Goal: Download file/media

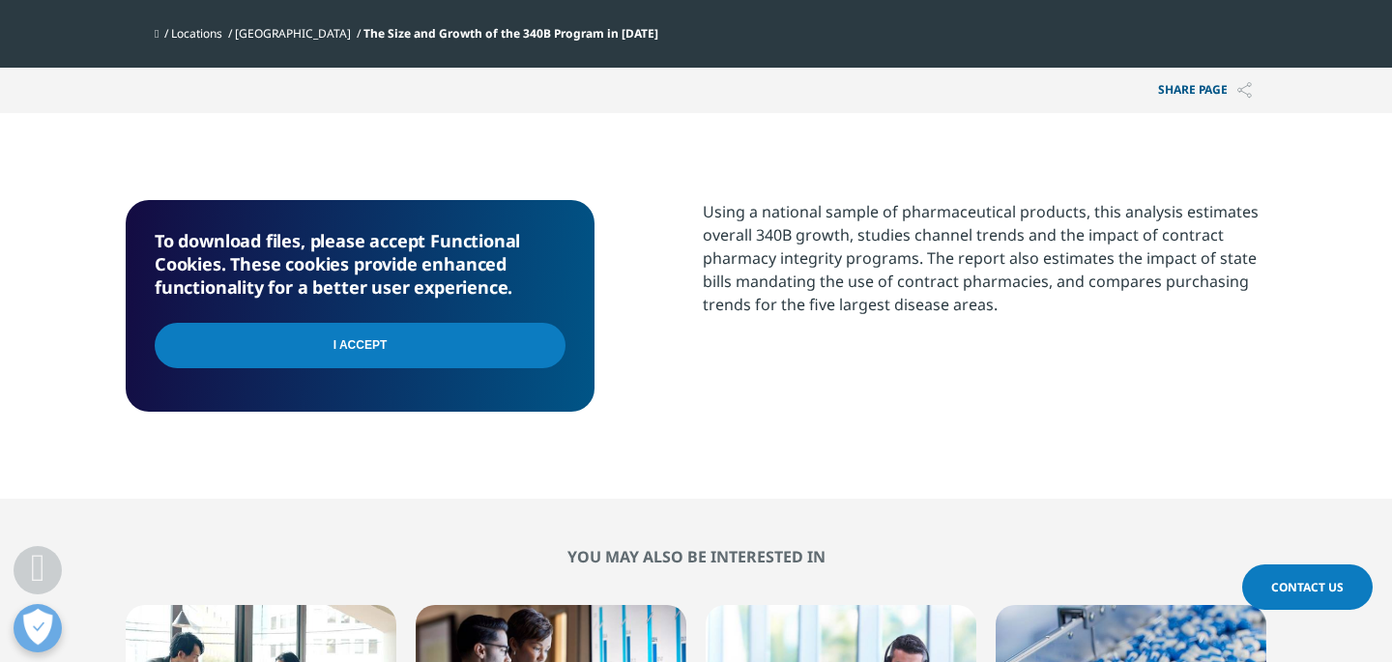
scroll to position [758, 0]
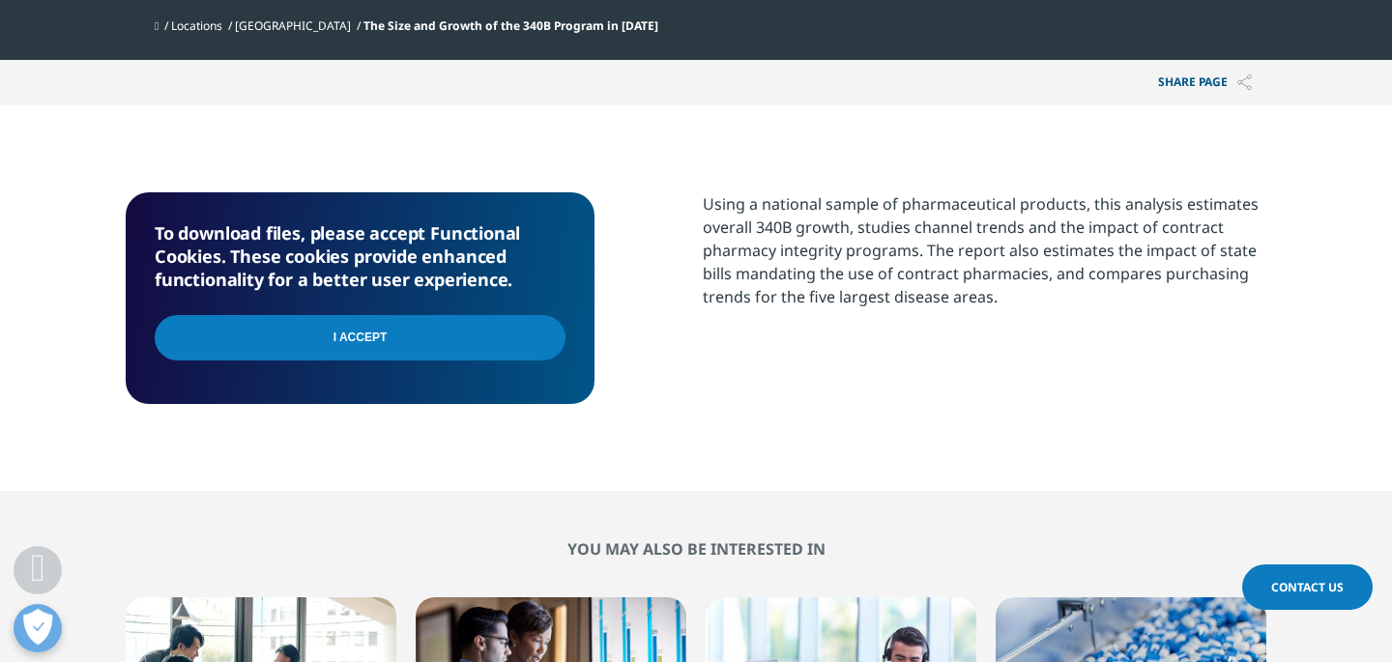
click at [484, 343] on input "I Accept" at bounding box center [360, 337] width 411 height 45
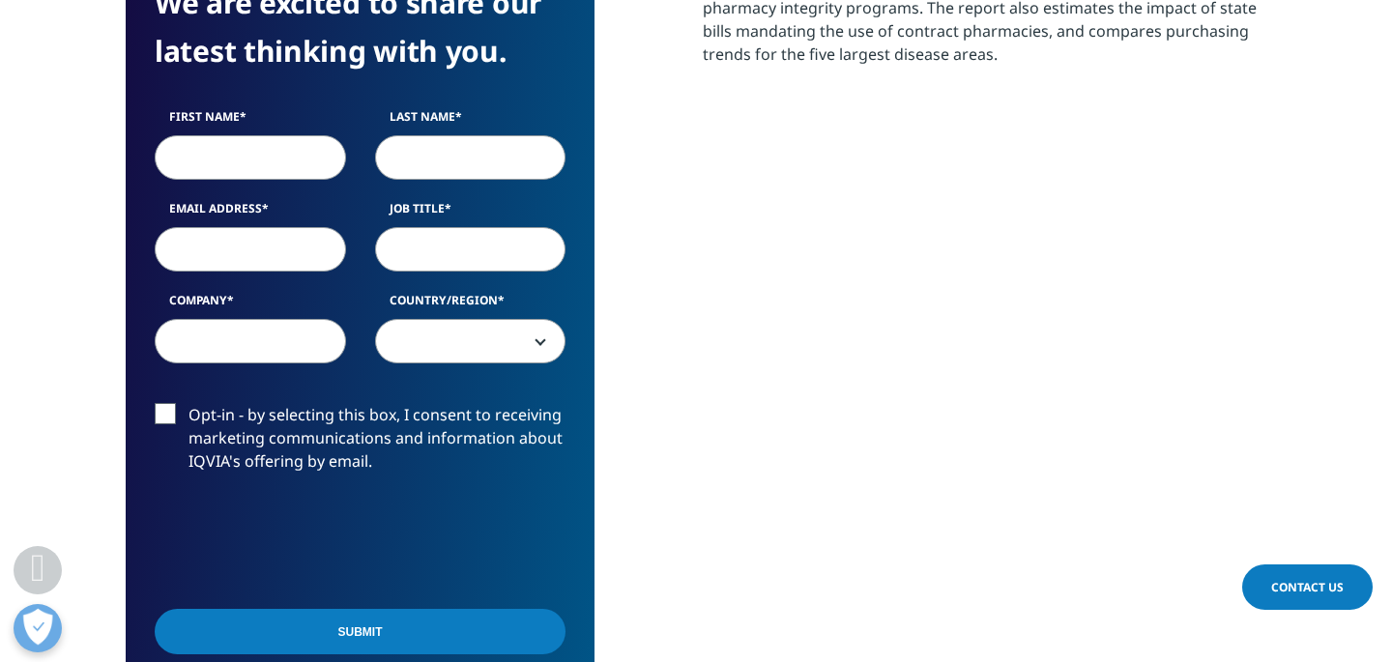
scroll to position [1000, 0]
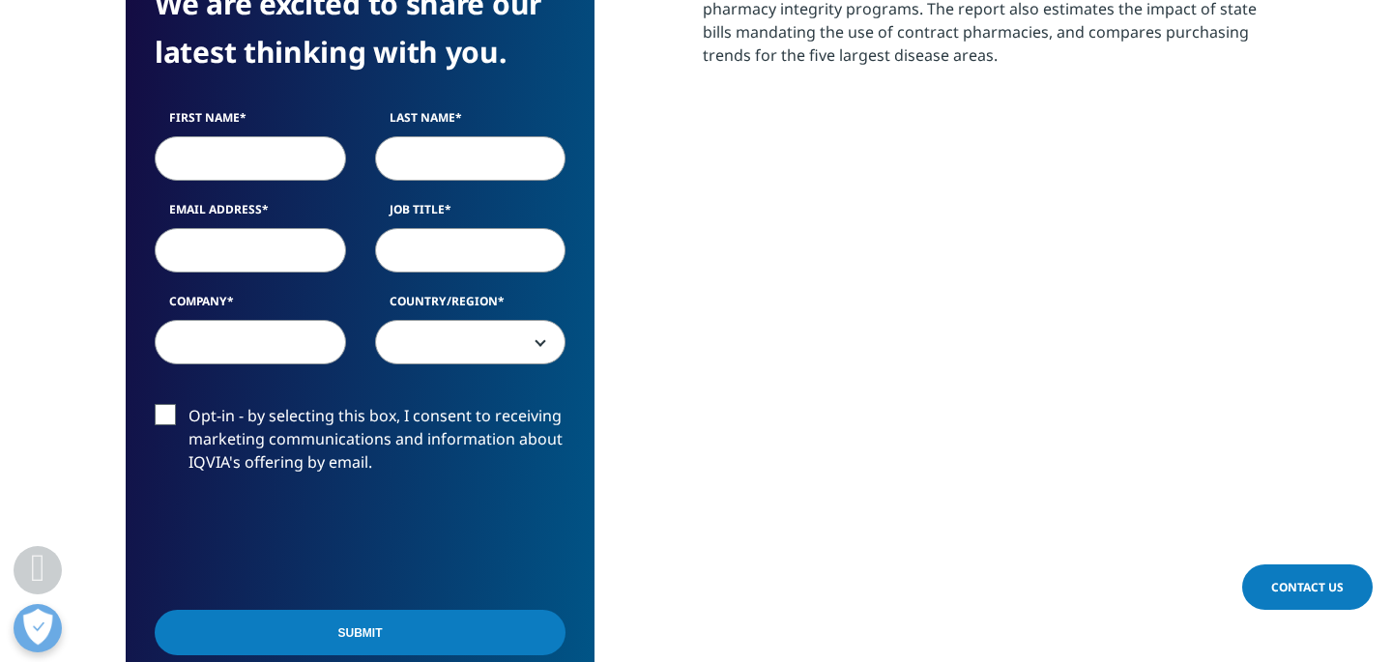
click at [249, 160] on input "First Name" at bounding box center [250, 158] width 191 height 44
type input "Brooklyn"
click at [544, 152] on input "Last Name" at bounding box center [470, 158] width 191 height 44
type input "Roberts"
click at [749, 163] on div "Using a national sample of pharmaceutical products, this analysis estimates ove…" at bounding box center [985, 325] width 564 height 748
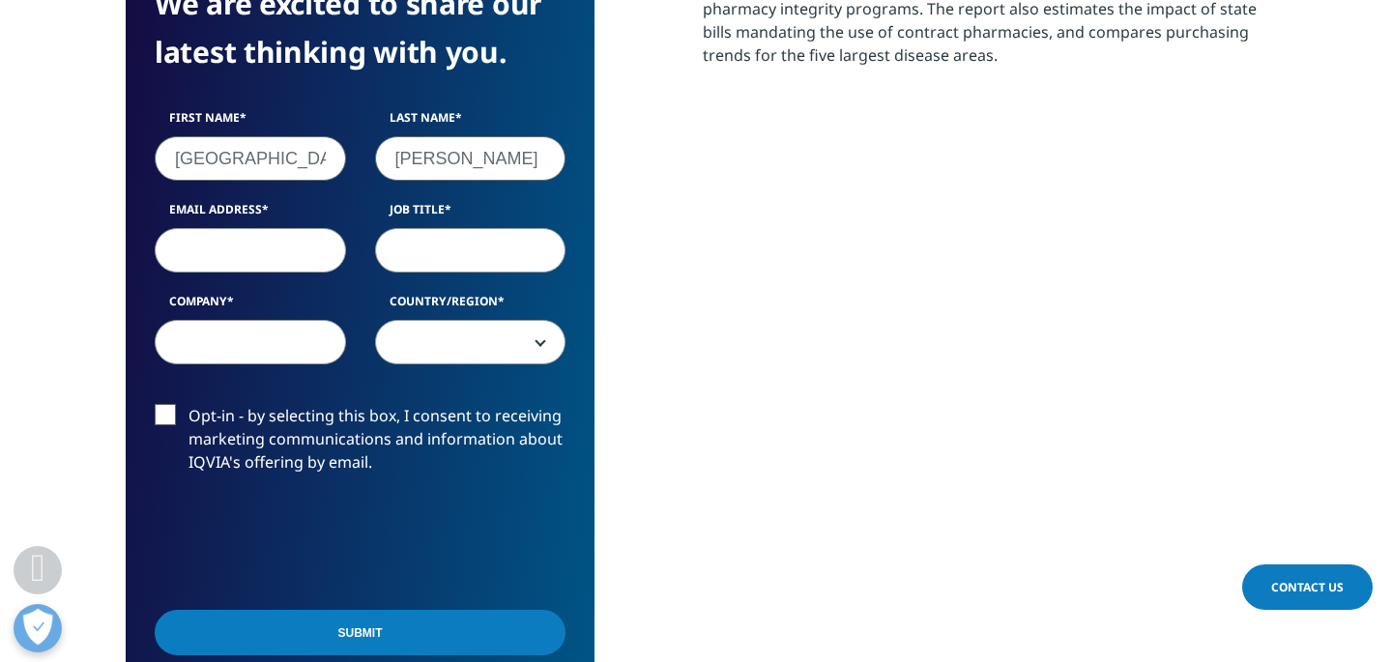
click at [245, 252] on input "Email Address" at bounding box center [250, 250] width 191 height 44
type input "BRoberts@alec.org"
click at [445, 263] on input "Job Title" at bounding box center [470, 250] width 191 height 44
type input "Senior Director"
click at [256, 338] on input "Company" at bounding box center [250, 342] width 191 height 44
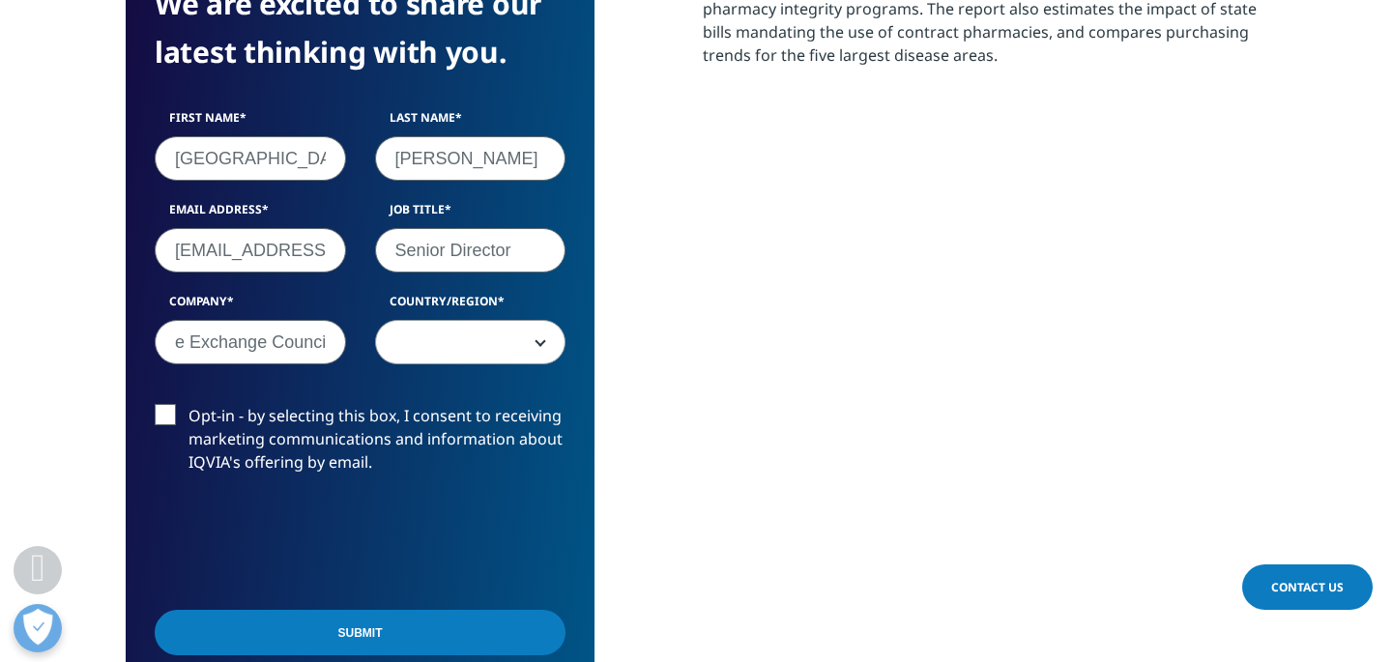
scroll to position [0, 155]
type input "American Legislative Exchange Council"
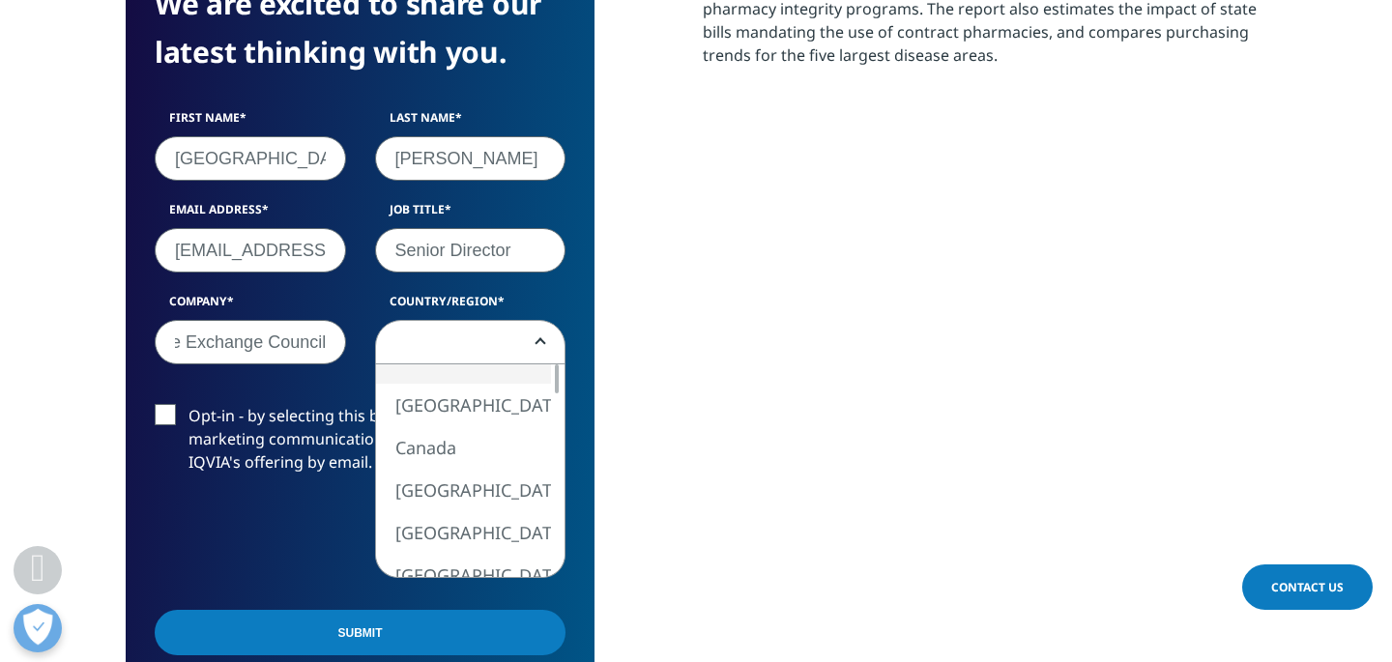
scroll to position [0, 0]
click at [537, 340] on span at bounding box center [470, 342] width 191 height 44
select select "[GEOGRAPHIC_DATA]"
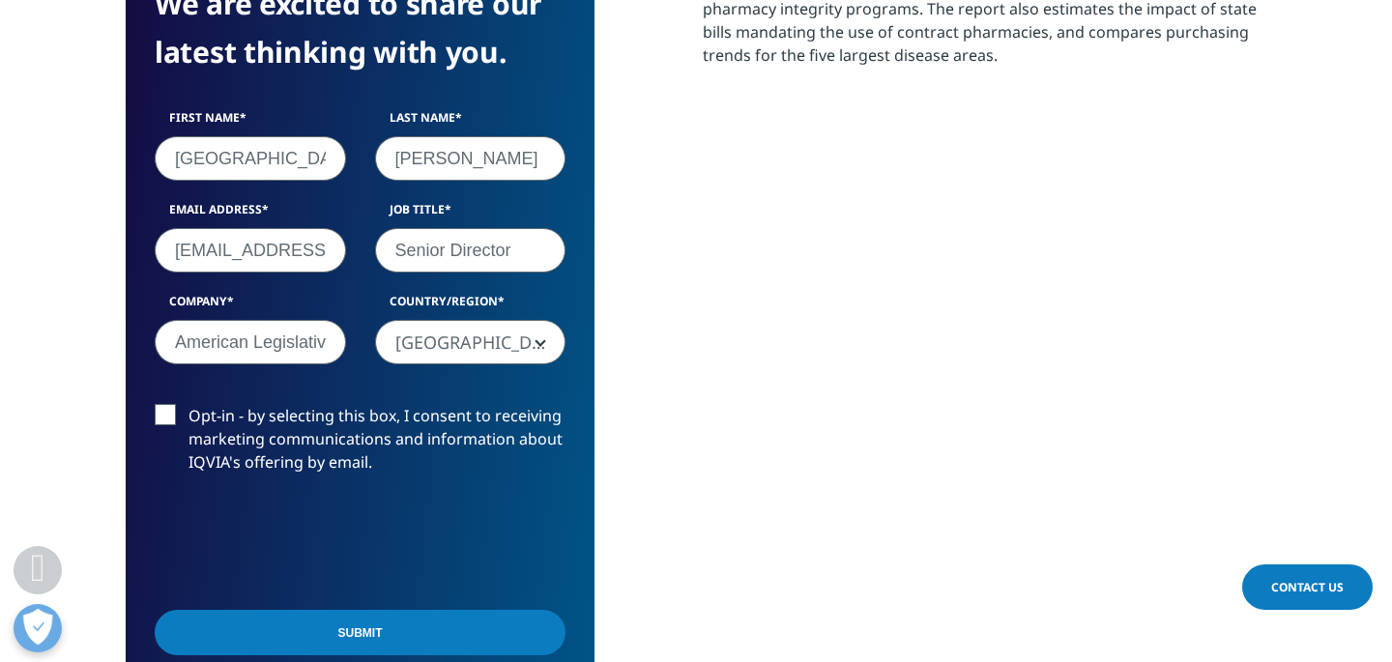
scroll to position [1105, 0]
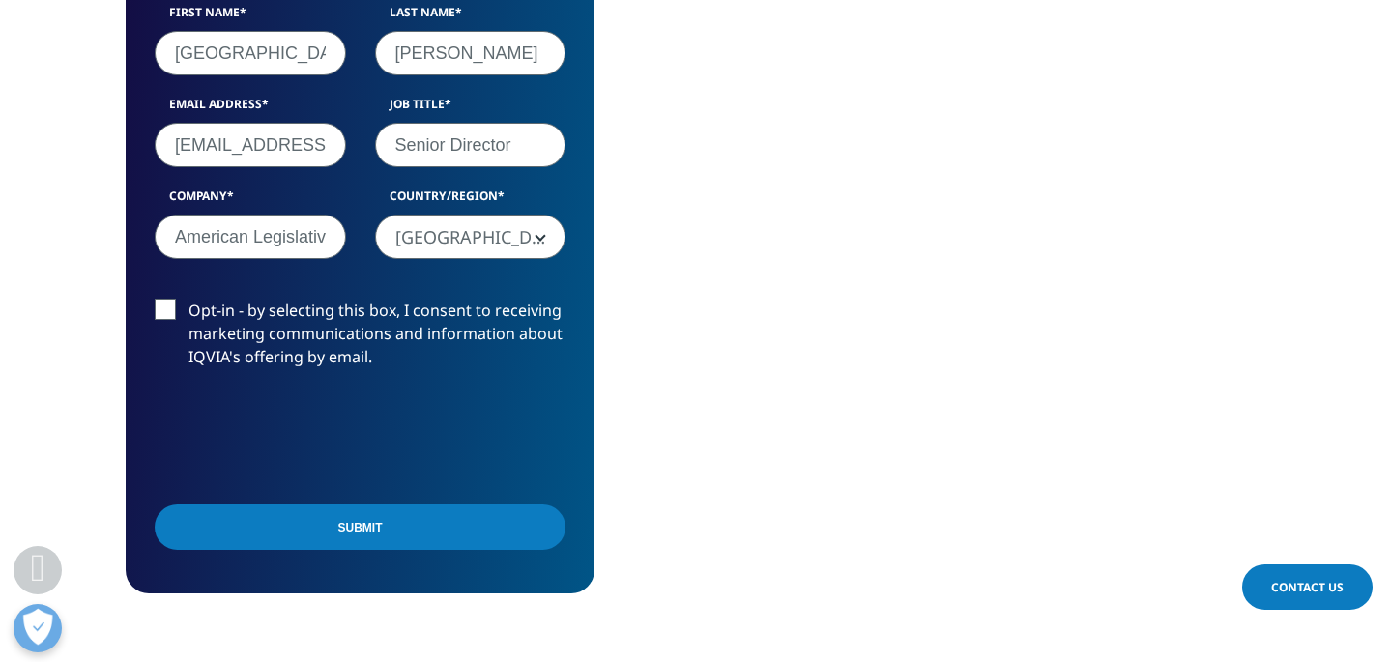
click at [307, 545] on input "Submit" at bounding box center [360, 527] width 411 height 45
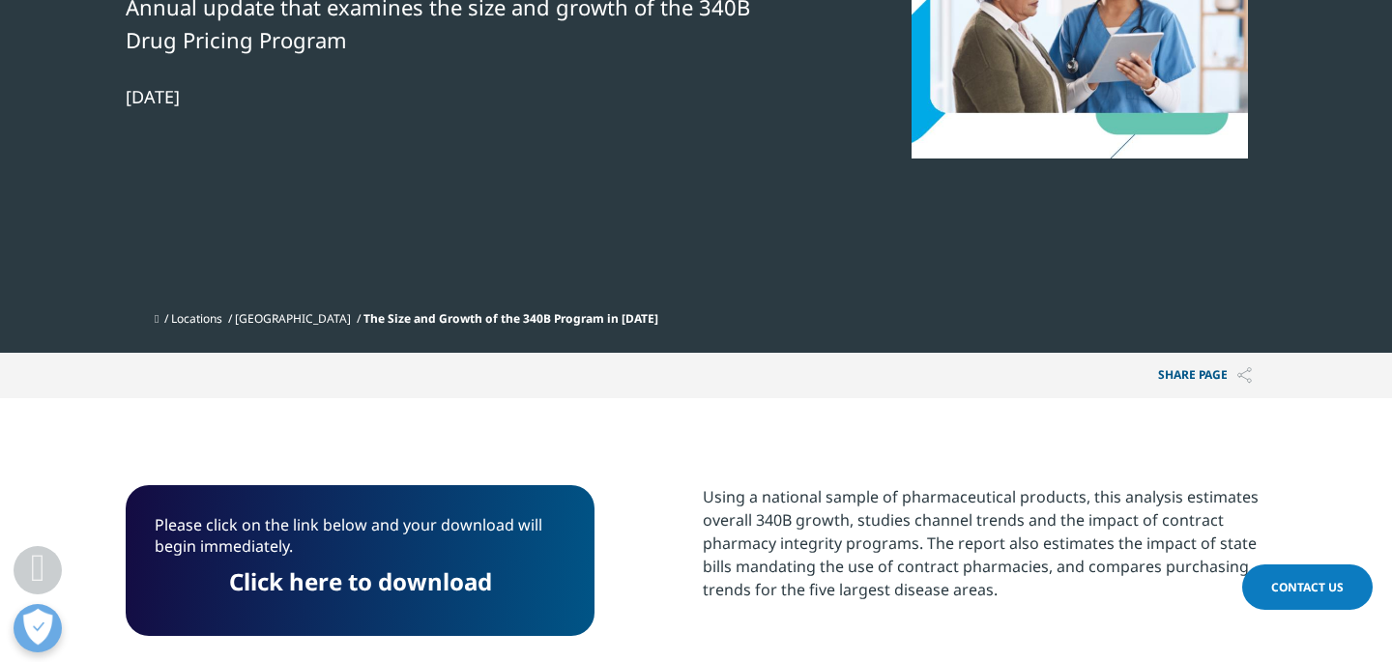
scroll to position [634, 0]
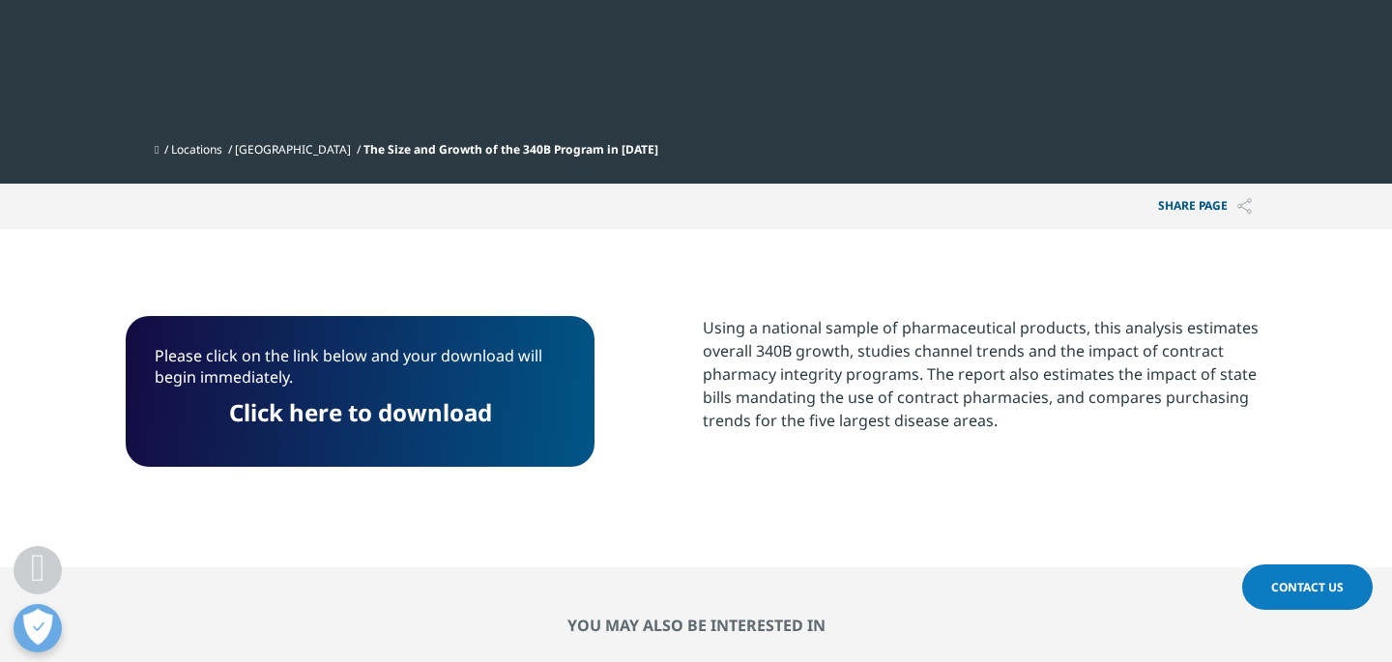
click at [473, 422] on link "Click here to download" at bounding box center [360, 412] width 263 height 32
